Goal: Information Seeking & Learning: Learn about a topic

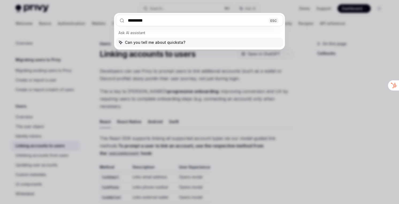
type input "**********"
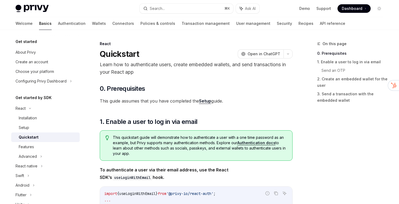
scroll to position [30, 0]
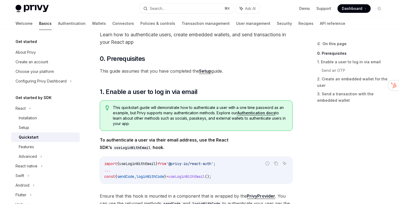
click at [56, 135] on div "Quickstart" at bounding box center [48, 137] width 58 height 6
click at [58, 21] on link "Authentication" at bounding box center [72, 23] width 28 height 13
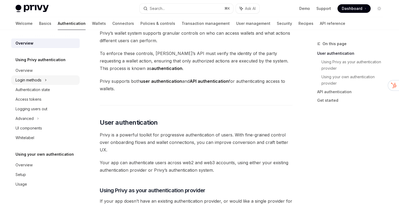
click at [37, 79] on div "Login methods" at bounding box center [29, 80] width 26 height 6
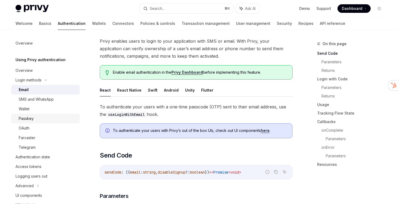
click at [40, 119] on div "Passkey" at bounding box center [48, 118] width 58 height 6
type textarea "*"
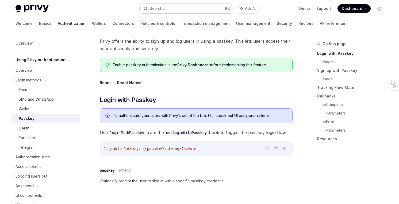
click at [190, 10] on button "Search... ⌘ K" at bounding box center [187, 9] width 94 height 10
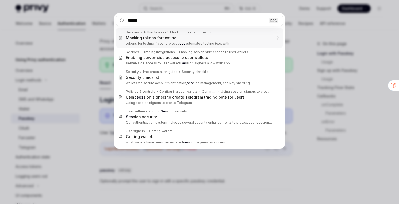
type input "*******"
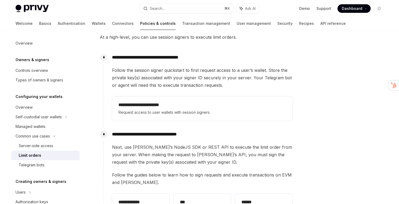
scroll to position [97, 0]
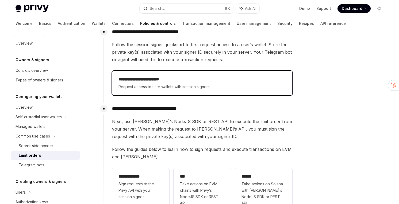
click at [160, 88] on span "Request access to user wallets with session signers." at bounding box center [201, 87] width 167 height 6
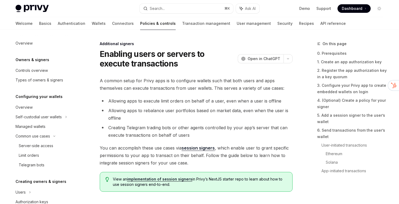
scroll to position [160, 0]
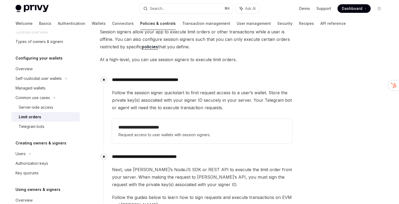
scroll to position [49, 0]
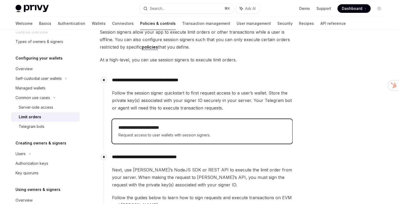
click at [194, 130] on h2 "**********" at bounding box center [201, 128] width 167 height 6
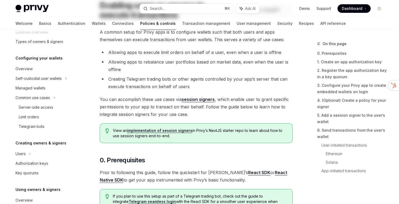
type textarea "*"
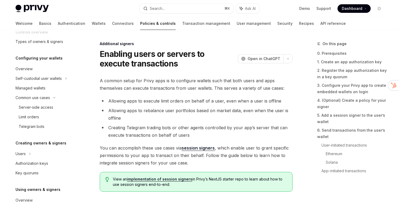
scroll to position [160, 0]
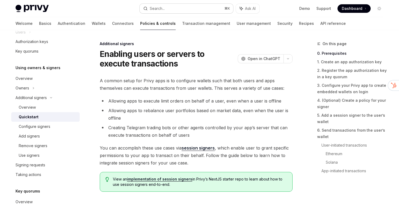
click at [165, 10] on div "Search..." at bounding box center [157, 8] width 15 height 6
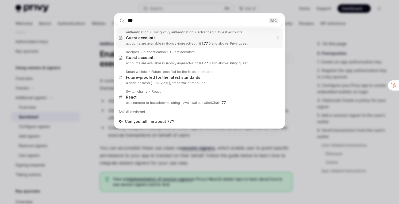
type input "****"
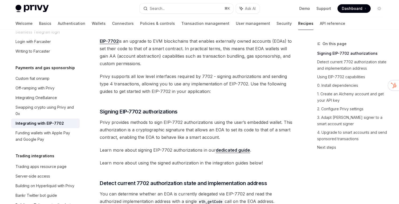
scroll to position [353, 0]
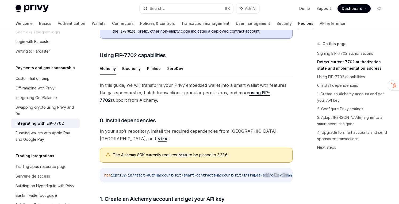
click at [57, 120] on div "Integrating with EIP-7702" at bounding box center [40, 123] width 48 height 6
type textarea "*"
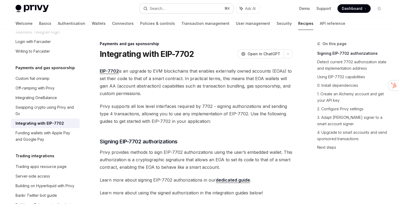
click at [166, 11] on button "Search... ⌘ K" at bounding box center [187, 9] width 94 height 10
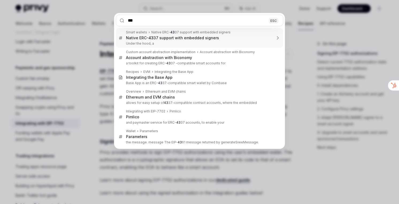
type input "****"
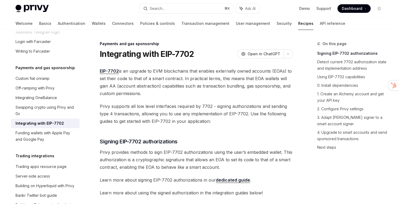
type textarea "*"
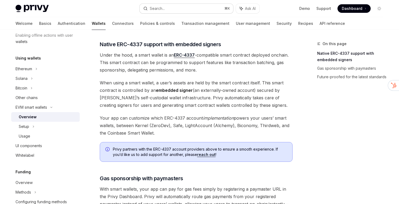
click at [166, 11] on button "Search... ⌘ K" at bounding box center [187, 9] width 94 height 10
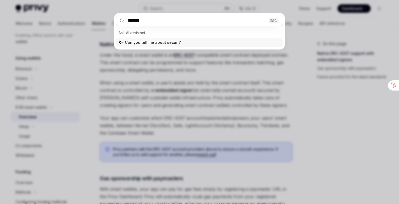
type input "********"
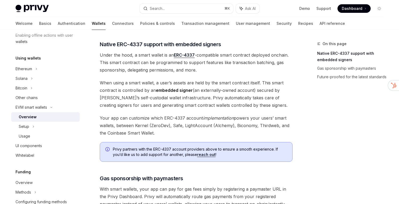
type textarea "*"
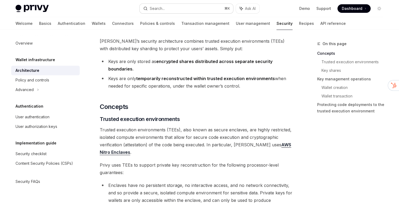
click at [153, 6] on div "Search..." at bounding box center [157, 8] width 15 height 6
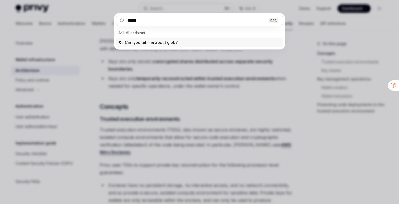
type input "******"
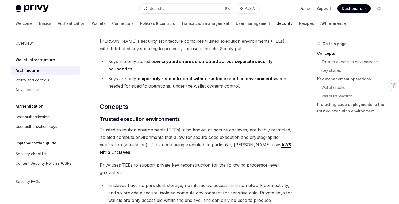
scroll to position [322, 0]
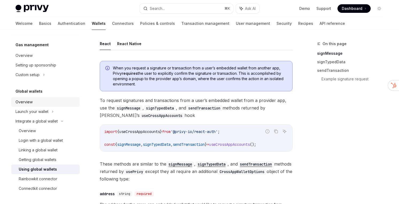
click at [39, 106] on link "Overview" at bounding box center [45, 102] width 68 height 10
type textarea "*"
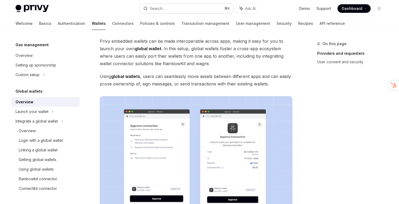
click at [201, 9] on button "Search... ⌘ K" at bounding box center [187, 9] width 94 height 10
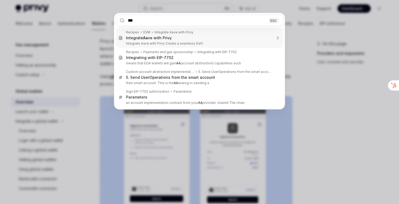
type input "****"
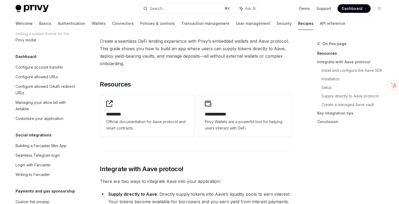
scroll to position [722, 0]
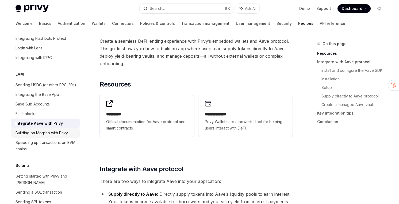
click at [56, 130] on div "Building on Morpho with Privy" at bounding box center [42, 133] width 52 height 6
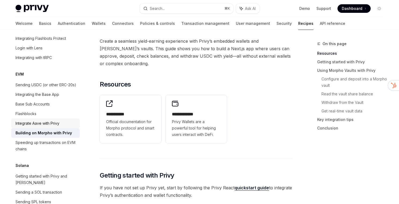
click at [52, 120] on div "Integrate Aave with Privy" at bounding box center [38, 123] width 44 height 6
type textarea "*"
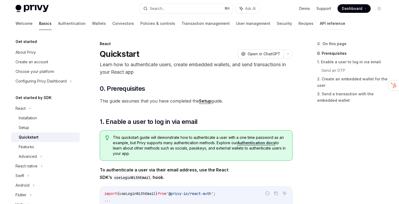
click at [320, 25] on link "API reference" at bounding box center [332, 23] width 25 height 13
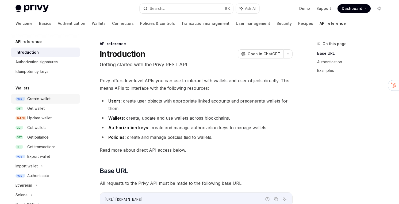
click at [47, 97] on div "Create wallet" at bounding box center [38, 99] width 23 height 6
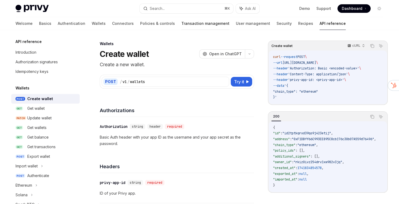
click at [181, 19] on link "Transaction management" at bounding box center [205, 23] width 48 height 13
type textarea "*"
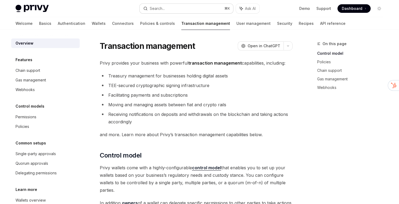
click at [162, 7] on div "Search..." at bounding box center [157, 8] width 15 height 6
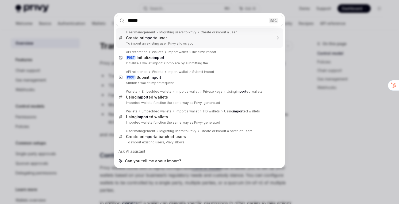
type input "******"
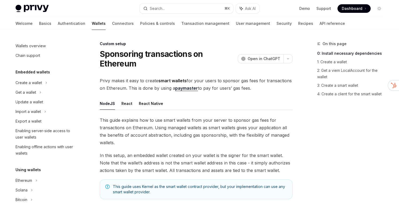
scroll to position [287, 0]
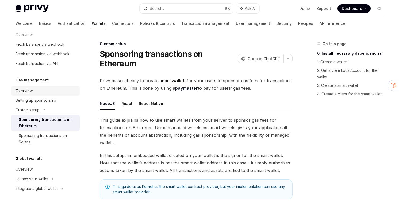
click at [48, 90] on div "Overview" at bounding box center [46, 91] width 61 height 6
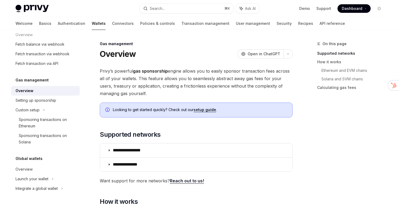
scroll to position [275, 0]
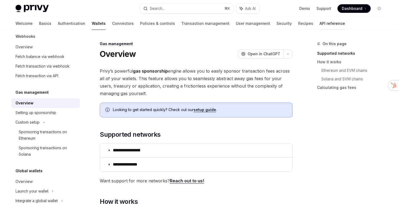
click at [319, 27] on link "API reference" at bounding box center [331, 23] width 25 height 13
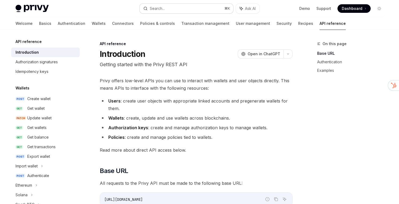
click at [195, 6] on button "Search... ⌘ K" at bounding box center [187, 9] width 94 height 10
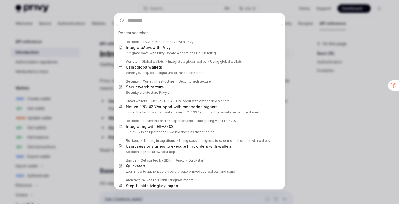
click at [34, 49] on div "Recent searches Recipes EVM Integrate Aave with Privy Integrate Aave with Privy…" at bounding box center [199, 102] width 399 height 204
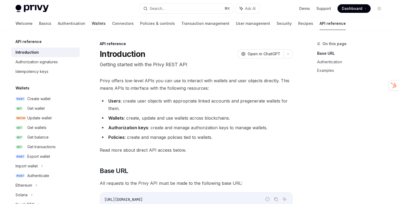
click at [92, 23] on link "Wallets" at bounding box center [99, 23] width 14 height 13
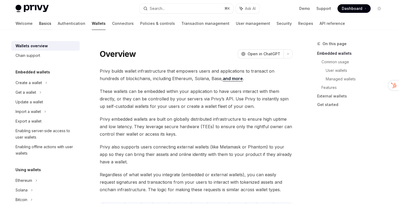
click at [39, 23] on link "Basics" at bounding box center [45, 23] width 12 height 13
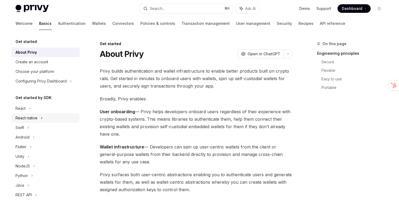
click at [25, 114] on div "React native" at bounding box center [45, 118] width 68 height 10
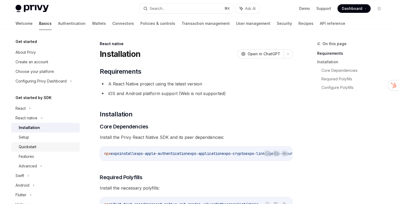
click at [33, 149] on div "Quickstart" at bounding box center [28, 147] width 18 height 6
type textarea "*"
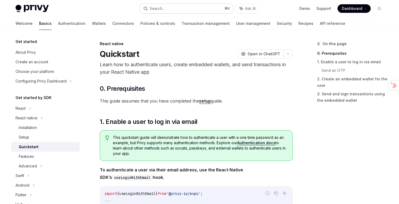
click at [195, 8] on button "Search... ⌘ K" at bounding box center [187, 9] width 94 height 10
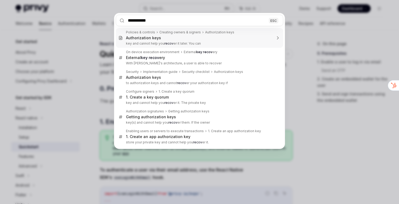
type input "**********"
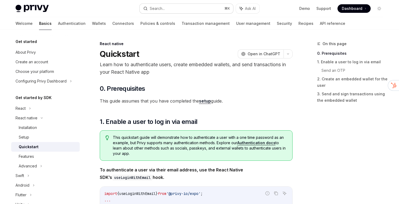
click at [188, 6] on button "Search... ⌘ K" at bounding box center [187, 9] width 94 height 10
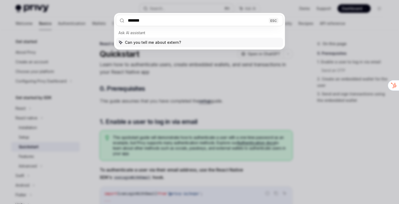
type input "*******"
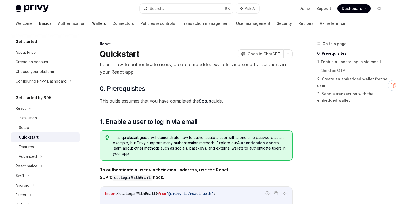
click at [92, 24] on link "Wallets" at bounding box center [99, 23] width 14 height 13
type textarea "*"
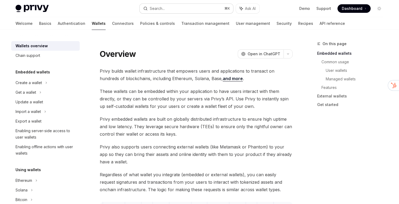
click at [167, 5] on button "Search... ⌘ K" at bounding box center [187, 9] width 94 height 10
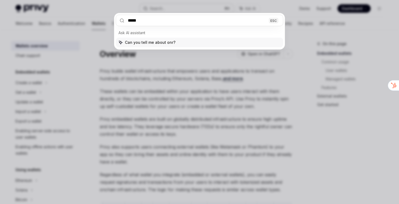
type input "******"
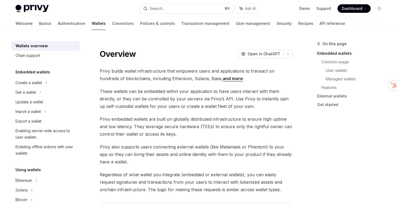
type textarea "*"
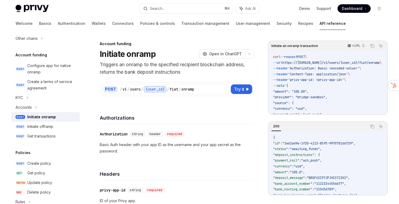
click at [143, 68] on p "Triggers an onramp to the specified recipient blockchain address, returns the b…" at bounding box center [177, 68] width 154 height 15
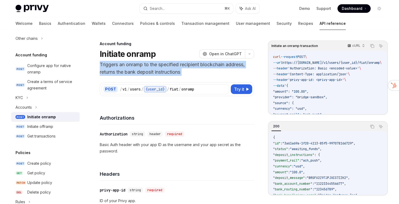
click at [143, 68] on p "Triggers an onramp to the specified recipient blockchain address, returns the b…" at bounding box center [177, 68] width 154 height 15
click at [159, 10] on div "Search..." at bounding box center [157, 8] width 15 height 6
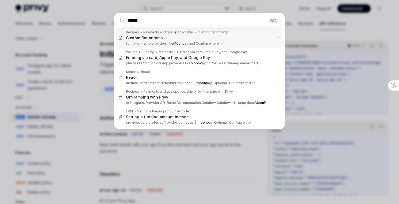
type input "*******"
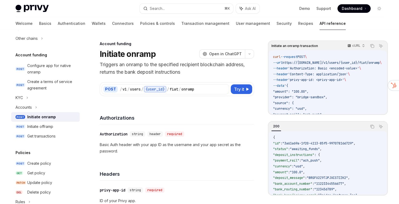
scroll to position [401, 0]
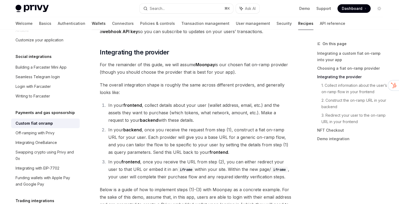
click at [92, 24] on link "Wallets" at bounding box center [99, 23] width 14 height 13
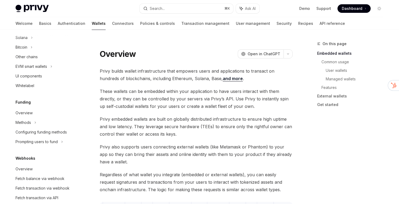
scroll to position [153, 0]
click at [34, 107] on div "Funding Overview Methods Configuring funding methods Prompting users to fund" at bounding box center [45, 123] width 68 height 48
click at [34, 109] on link "Overview" at bounding box center [45, 113] width 68 height 10
type textarea "*"
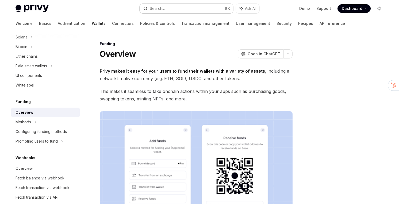
click at [203, 11] on button "Search... ⌘ K" at bounding box center [187, 9] width 94 height 10
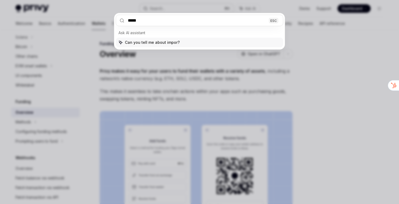
type input "******"
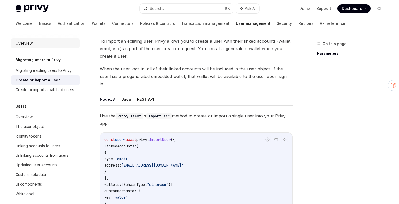
click at [56, 42] on div "Overview" at bounding box center [46, 43] width 61 height 6
type textarea "*"
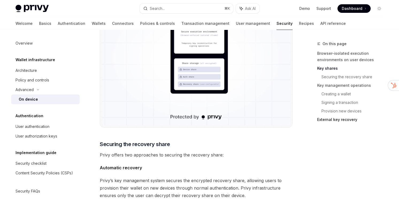
click at [321, 118] on link "External key recovery" at bounding box center [352, 119] width 71 height 9
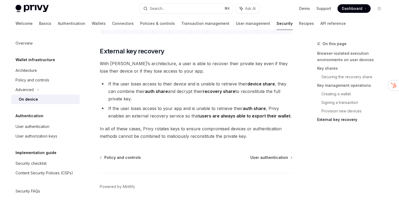
scroll to position [1494, 0]
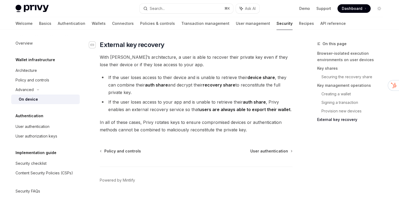
click at [94, 45] on icon "Navigate to header" at bounding box center [92, 44] width 4 height 3
click at [94, 44] on div "Navigate to header" at bounding box center [92, 45] width 6 height 6
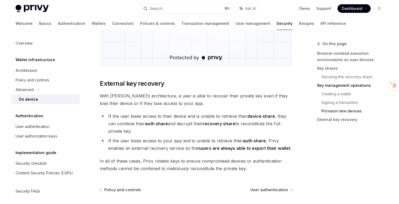
scroll to position [1462, 0]
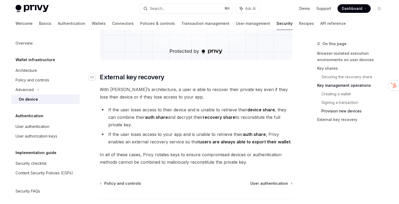
click at [94, 76] on div "Navigate to header" at bounding box center [92, 77] width 6 height 6
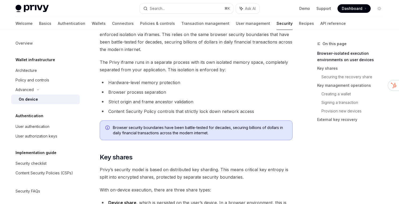
scroll to position [249, 0]
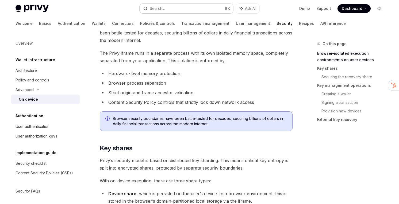
click at [185, 8] on button "Search... ⌘ K" at bounding box center [187, 9] width 94 height 10
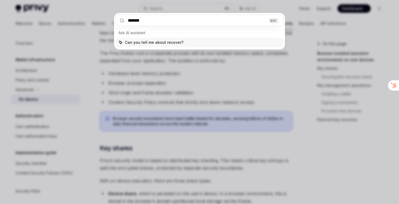
type input "********"
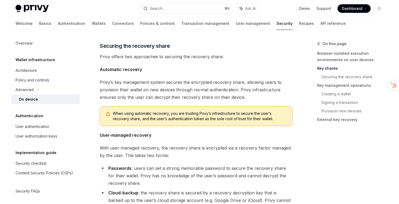
scroll to position [660, 0]
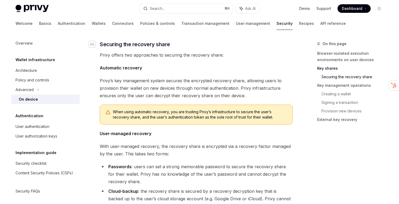
click at [95, 43] on div "Navigate to header" at bounding box center [92, 44] width 6 height 6
click at [184, 5] on button "Search... ⌘ K" at bounding box center [187, 9] width 94 height 10
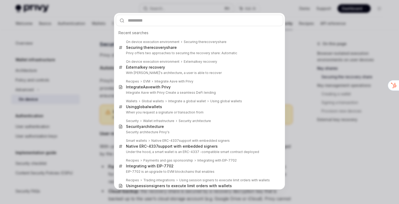
type input "*"
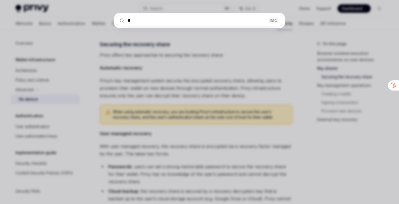
type textarea "*"
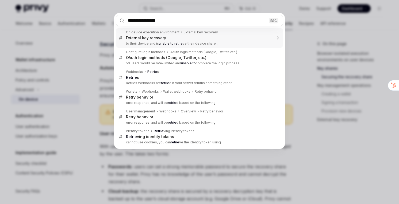
type input "**********"
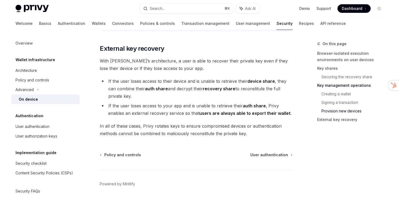
scroll to position [1494, 0]
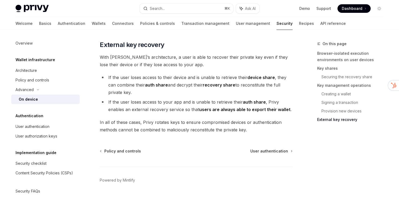
click at [113, 104] on li "If the user loses access to your app and is unable to retrieve their auth share…" at bounding box center [196, 105] width 193 height 15
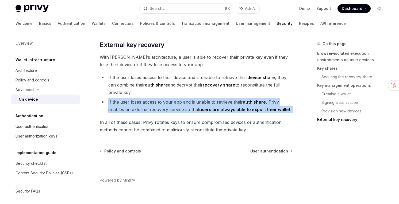
click at [113, 104] on li "If the user loses access to your app and is unable to retrieve their auth share…" at bounding box center [196, 105] width 193 height 15
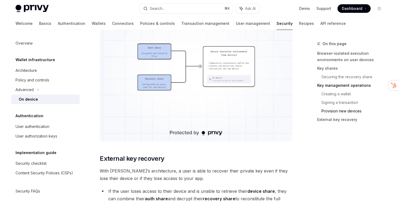
scroll to position [1455, 0]
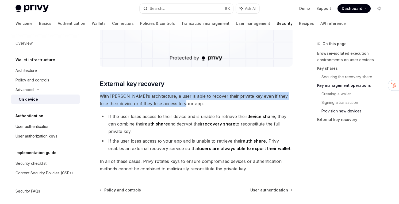
drag, startPoint x: 286, startPoint y: 87, endPoint x: 286, endPoint y: 106, distance: 18.7
click at [286, 106] on span "With Privy’s architecture, a user is able to recover their private key even if …" at bounding box center [196, 99] width 193 height 15
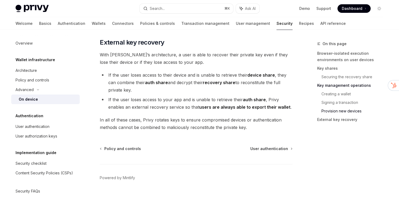
scroll to position [1497, 0]
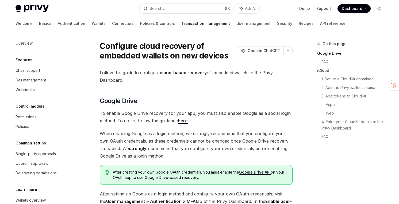
drag, startPoint x: 154, startPoint y: 83, endPoint x: 150, endPoint y: 58, distance: 25.6
click at [150, 58] on h1 "Configure cloud recovery of embedded wallets on new devices" at bounding box center [168, 50] width 136 height 19
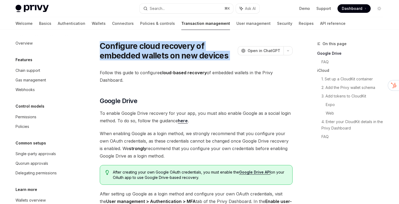
click at [150, 58] on h1 "Configure cloud recovery of embedded wallets on new devices" at bounding box center [168, 50] width 136 height 19
